Goal: Information Seeking & Learning: Learn about a topic

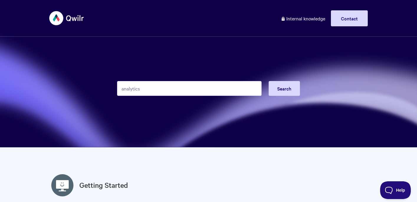
type input "analytics"
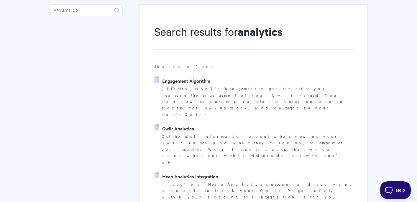
scroll to position [56, 0]
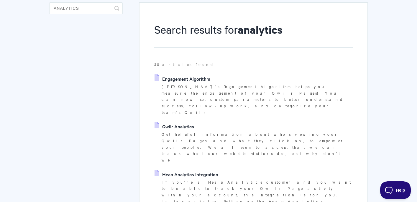
click at [178, 122] on link "Qwilr Analytics" at bounding box center [175, 126] width 40 height 9
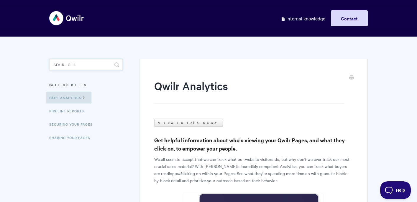
click at [71, 65] on input "Search" at bounding box center [86, 65] width 74 height 12
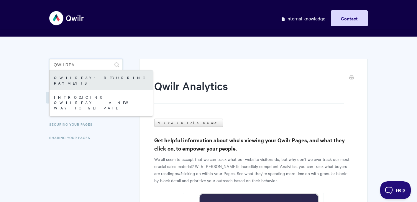
type input "qwilrpa"
click at [83, 79] on link "QwilrPay: Recurring Payments" at bounding box center [101, 79] width 103 height 19
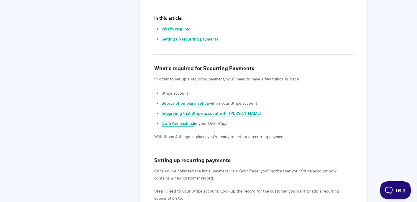
scroll to position [304, 0]
click at [182, 125] on link "QwilrPay enabled" at bounding box center [178, 123] width 32 height 6
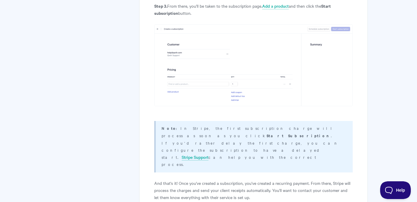
scroll to position [554, 0]
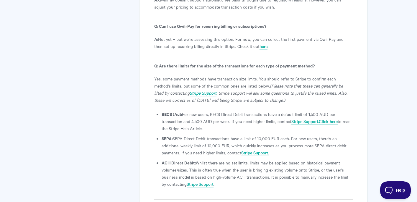
scroll to position [3421, 0]
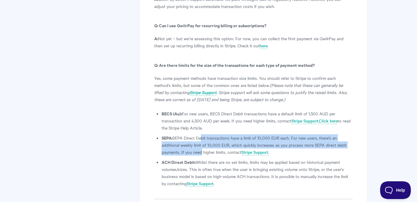
drag, startPoint x: 199, startPoint y: 59, endPoint x: 200, endPoint y: 73, distance: 13.6
click at [200, 134] on li "SEPA: SEPA Direct Debit transactions have a limit of 10,000 EUR each. For new u…" at bounding box center [257, 144] width 191 height 21
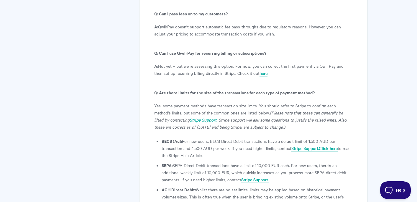
scroll to position [3393, 0]
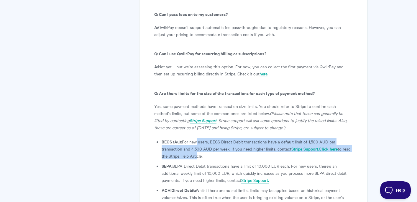
drag, startPoint x: 195, startPoint y: 61, endPoint x: 196, endPoint y: 79, distance: 18.0
click at [196, 138] on li "BECS (Au): For new users, BECS Direct Debit transactions have a default limit o…" at bounding box center [257, 148] width 191 height 21
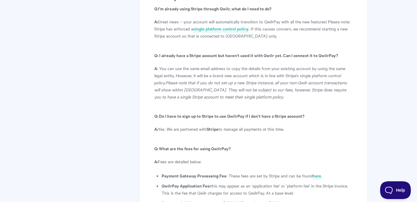
scroll to position [3121, 0]
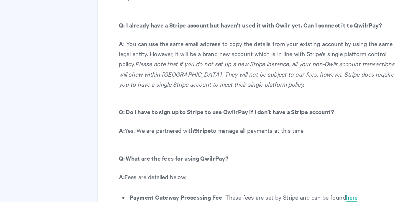
click at [316, 173] on link "here" at bounding box center [317, 176] width 8 height 6
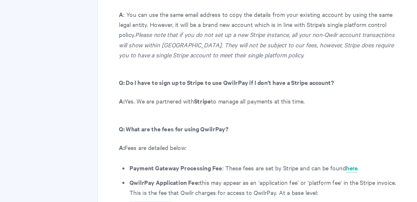
drag, startPoint x: 161, startPoint y: 132, endPoint x: 190, endPoint y: 132, distance: 29.5
click at [183, 199] on li "Business: 0.09% per transaction ($1000 USD would equal $0.90 cents)" at bounding box center [257, 202] width 191 height 7
drag, startPoint x: 182, startPoint y: 131, endPoint x: 191, endPoint y: 131, distance: 8.9
click at [191, 199] on li "Business: 0.09% per transaction ($1000 USD would equal $0.90 cents)" at bounding box center [257, 202] width 191 height 7
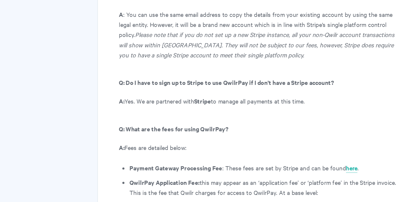
drag, startPoint x: 225, startPoint y: 132, endPoint x: 235, endPoint y: 132, distance: 9.7
click at [235, 199] on li "Business: 0.09% per transaction ($1000 USD would equal $0.90 cents)" at bounding box center [257, 202] width 191 height 7
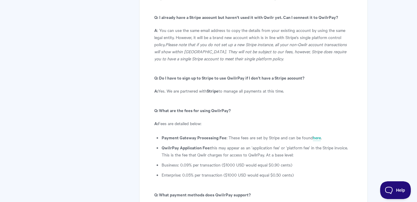
scroll to position [3156, 0]
